Goal: Information Seeking & Learning: Learn about a topic

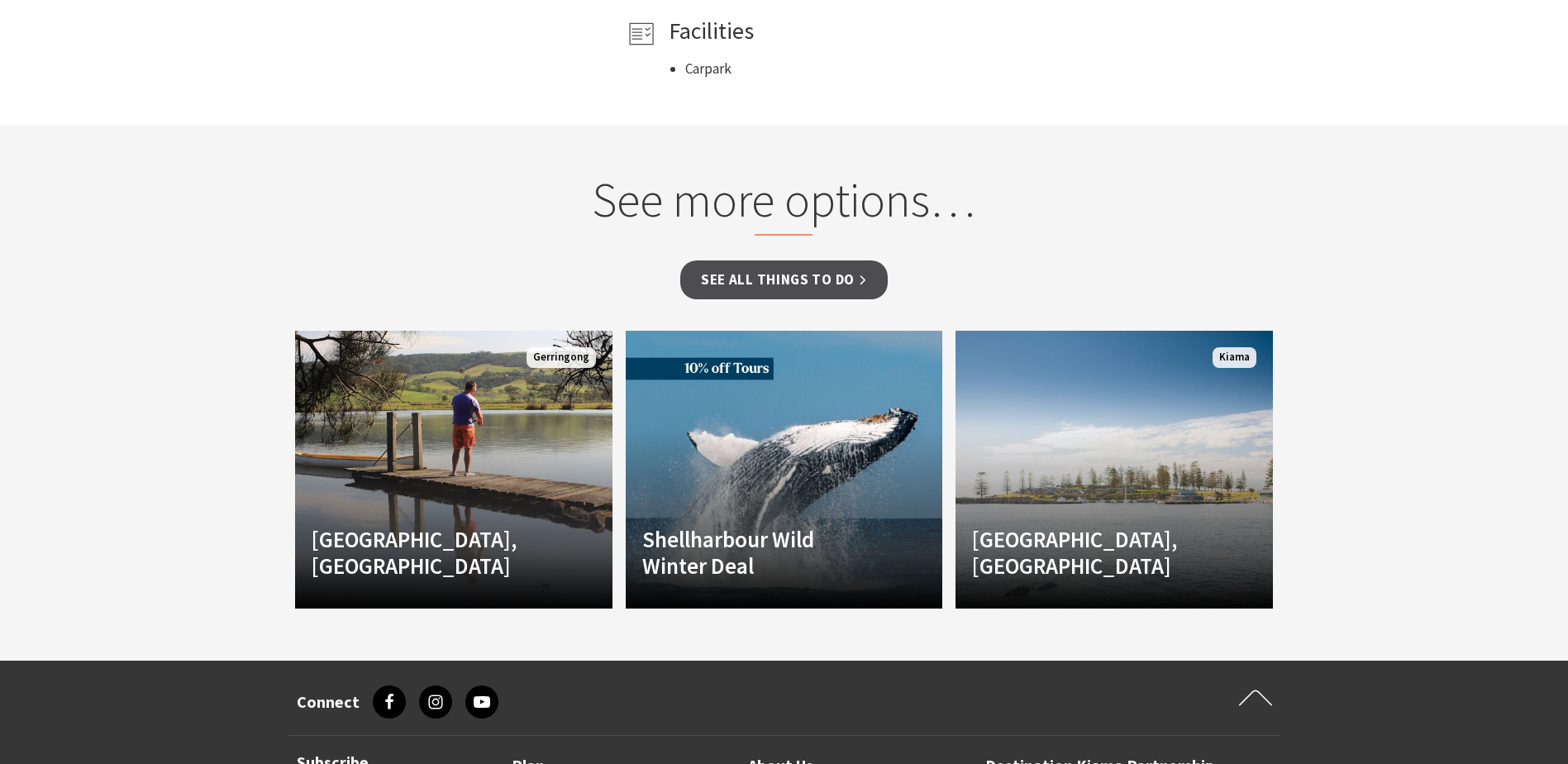
scroll to position [1157, 0]
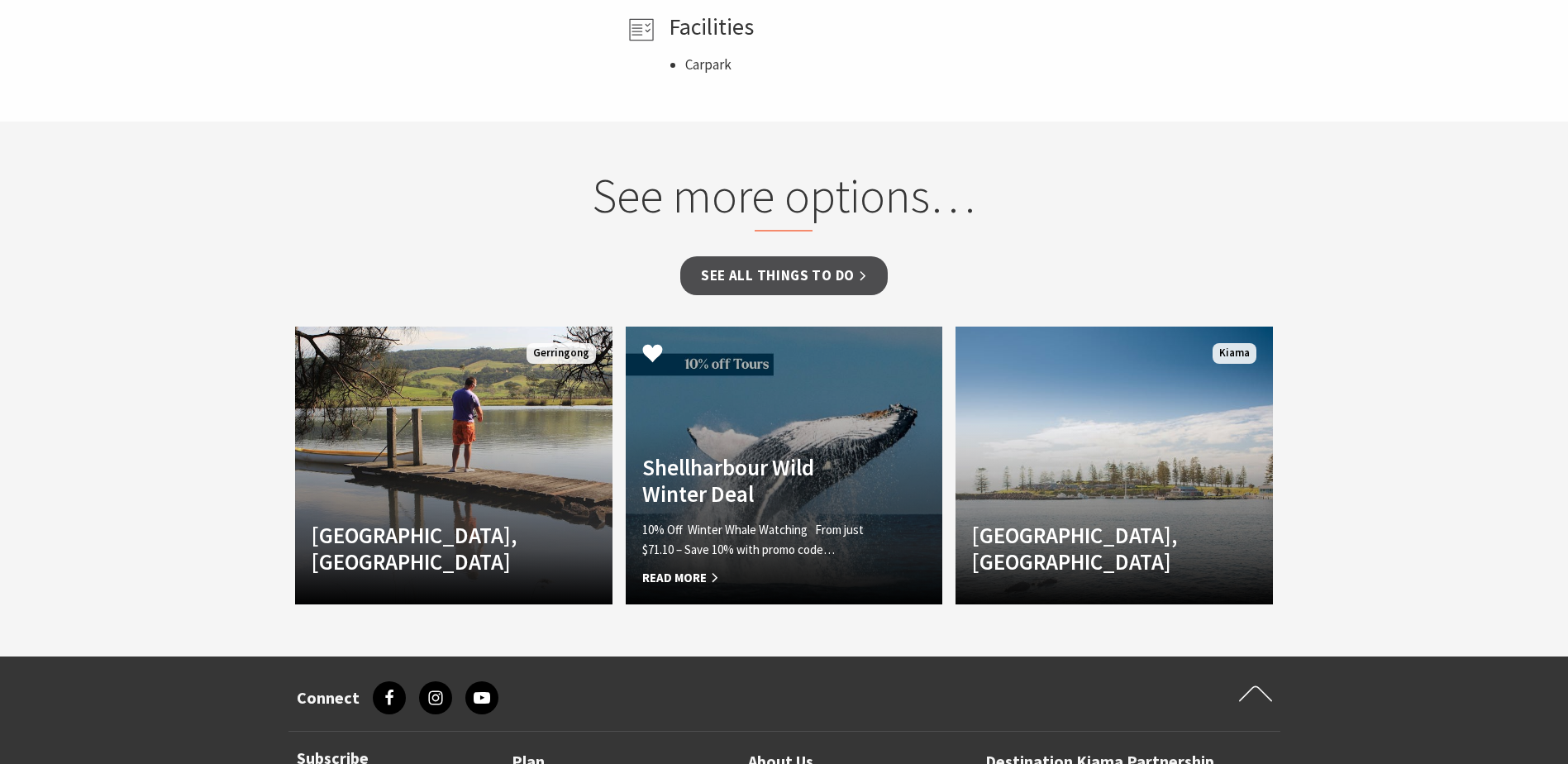
click at [851, 449] on link "Another Image Used Shellharbour Wild Winter Deal 10% Off Winter Whale Watching …" at bounding box center [784, 465] width 317 height 278
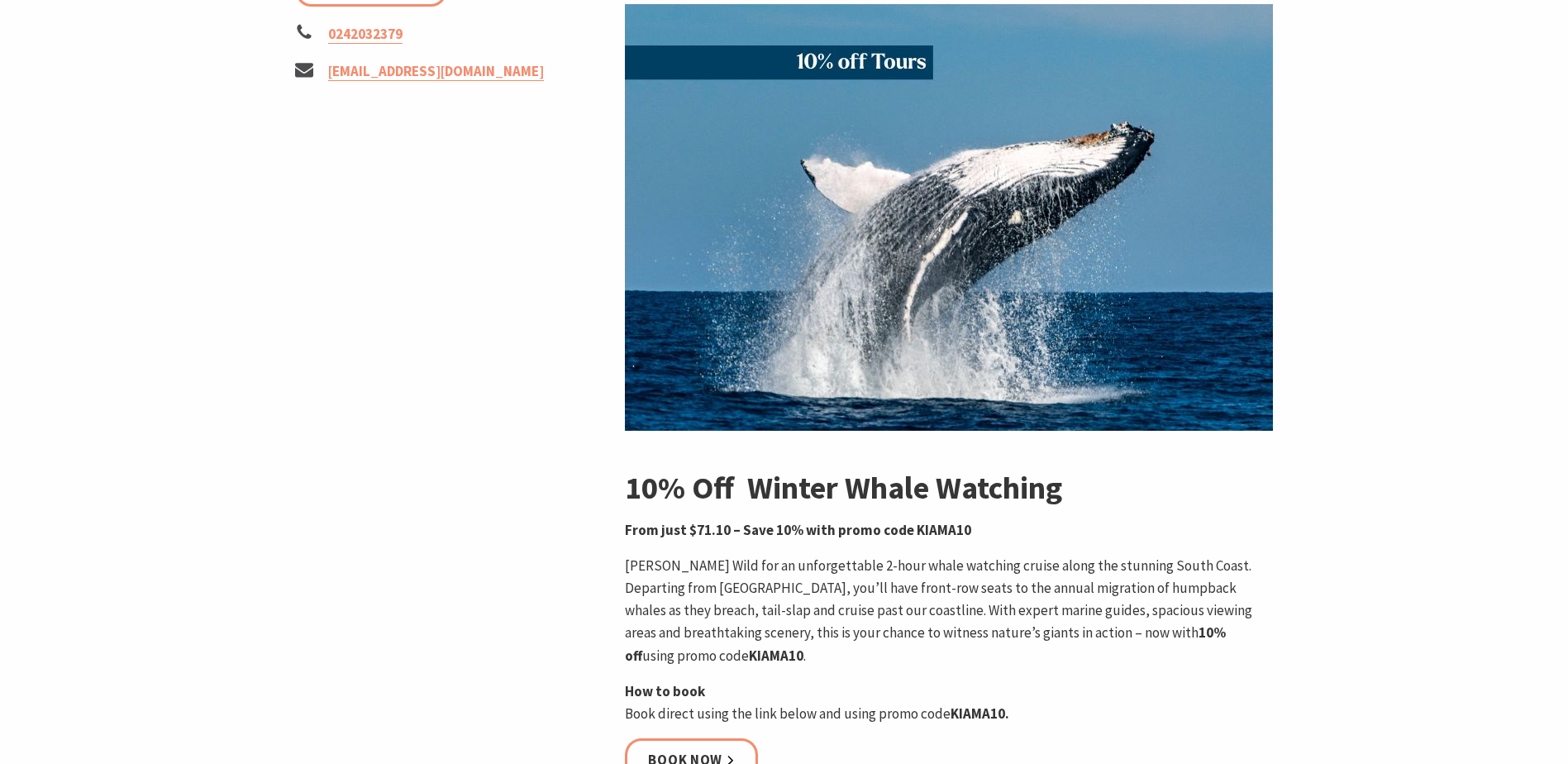
scroll to position [331, 0]
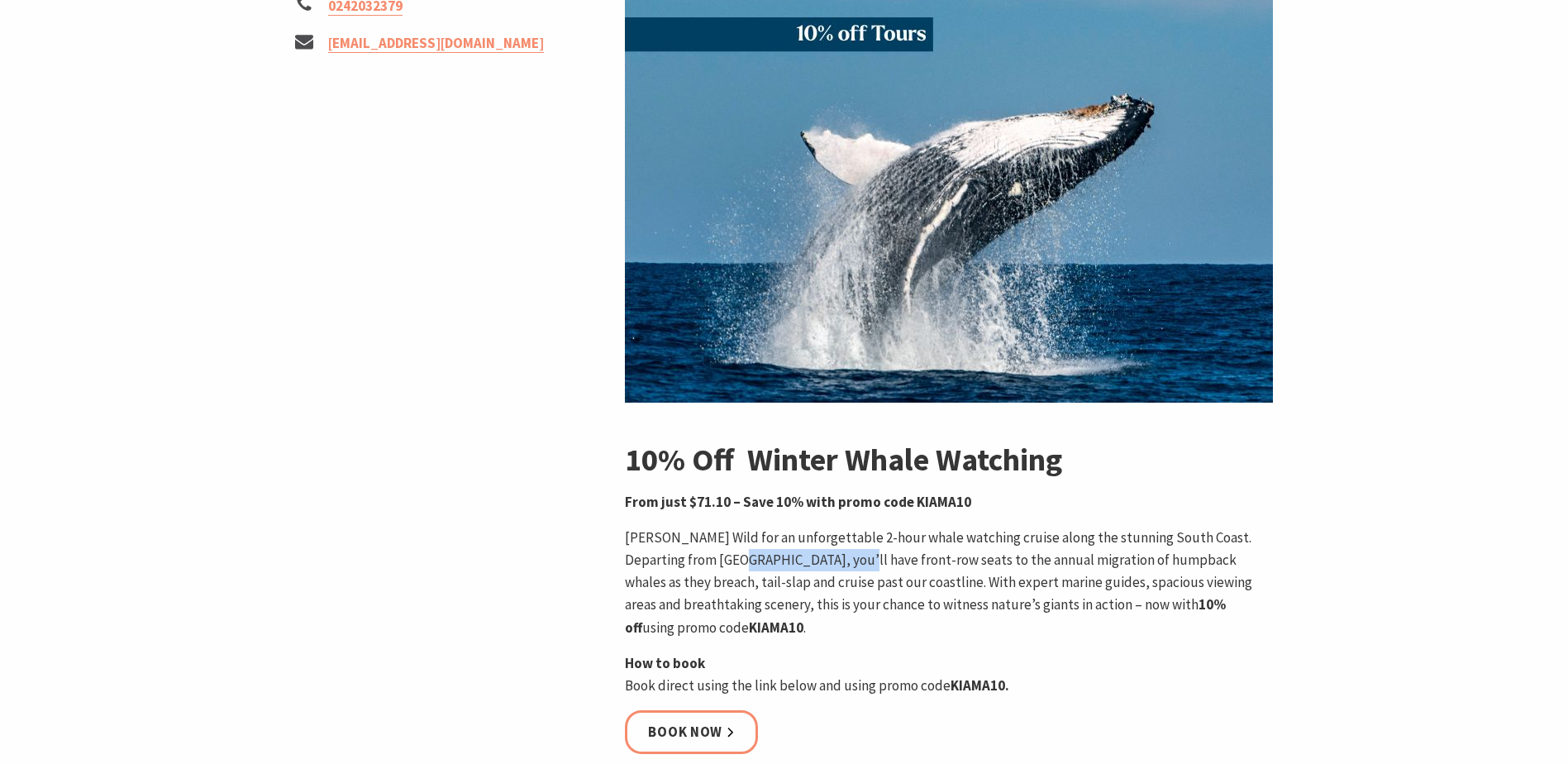
drag, startPoint x: 716, startPoint y: 559, endPoint x: 835, endPoint y: 559, distance: 118.2
click at [835, 559] on p "[PERSON_NAME] Wild for an unforgettable 2-hour whale watching cruise along the …" at bounding box center [949, 582] width 648 height 112
drag, startPoint x: 835, startPoint y: 559, endPoint x: 821, endPoint y: 561, distance: 14.1
copy p "Shellharbour [PERSON_NAME]"
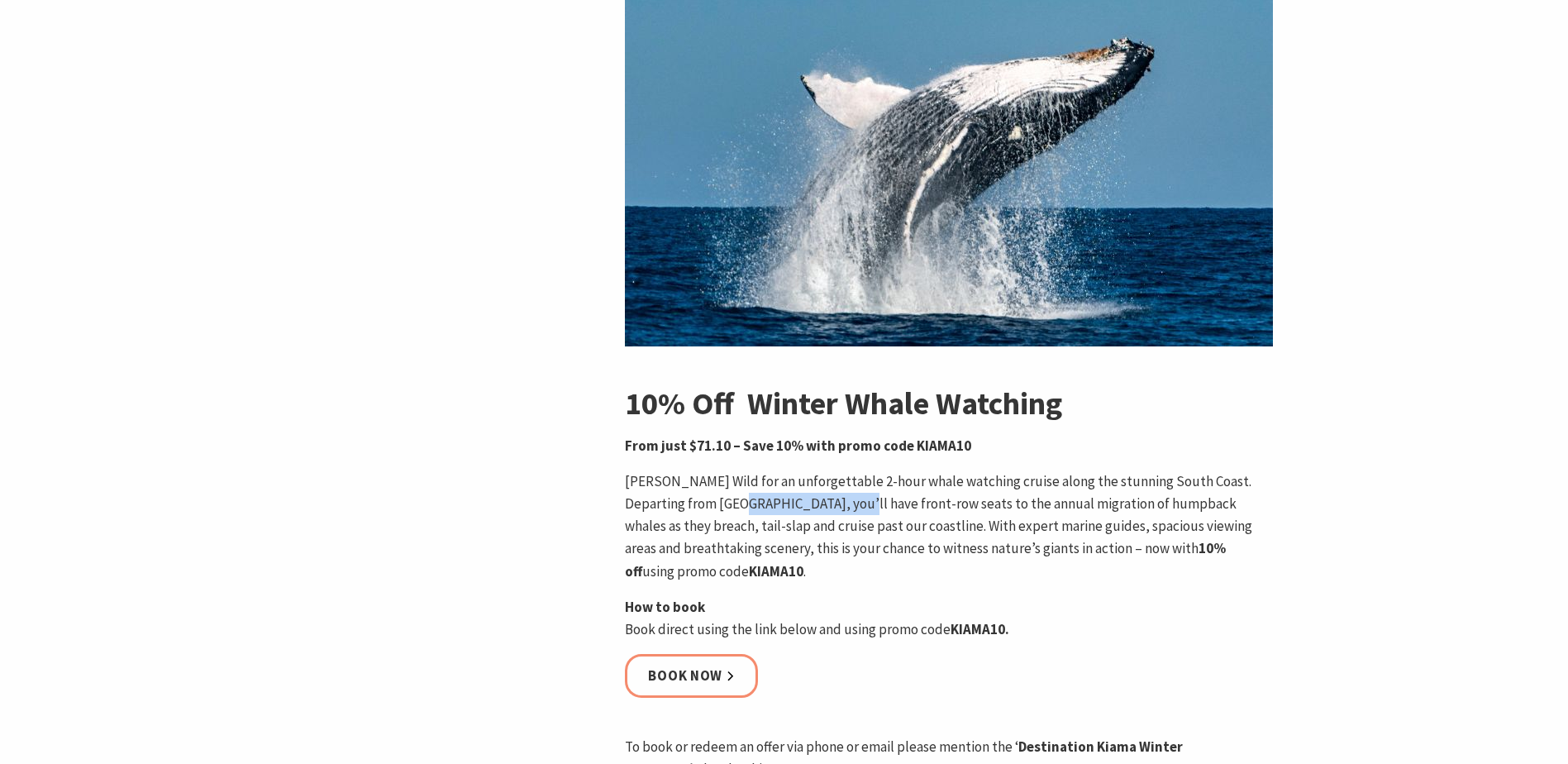
scroll to position [413, 0]
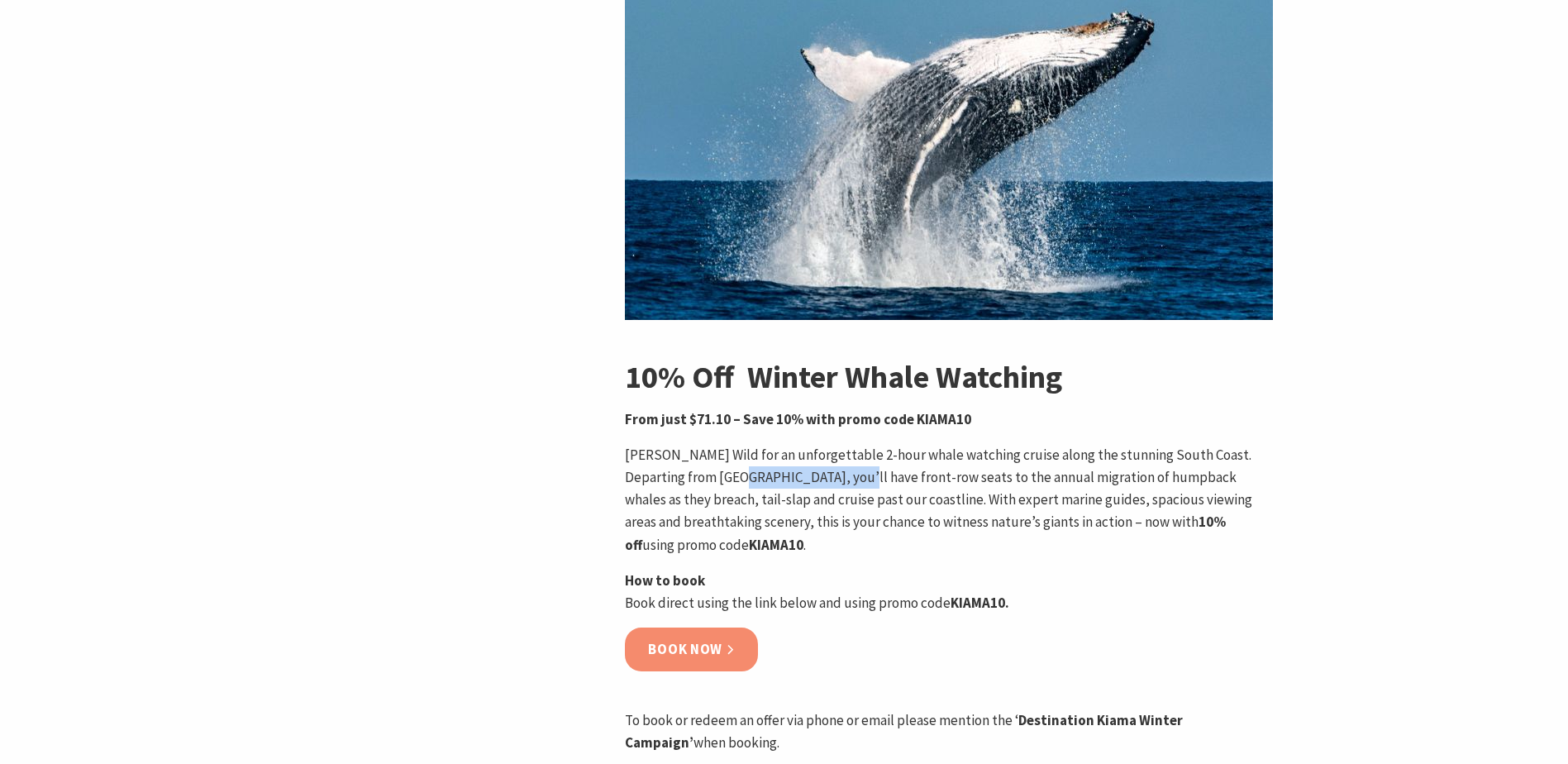
click at [745, 654] on link "Book now" at bounding box center [691, 649] width 133 height 44
